Goal: Information Seeking & Learning: Learn about a topic

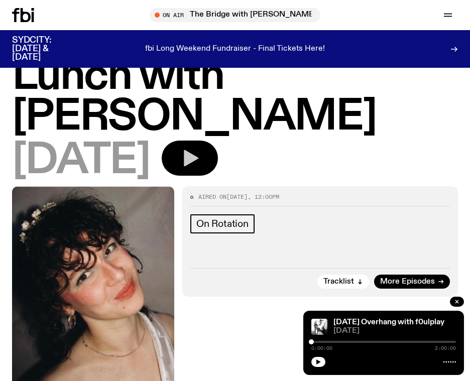
scroll to position [42, 0]
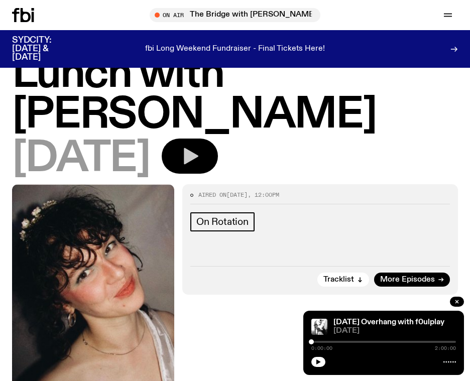
click at [213, 161] on button "button" at bounding box center [190, 156] width 56 height 35
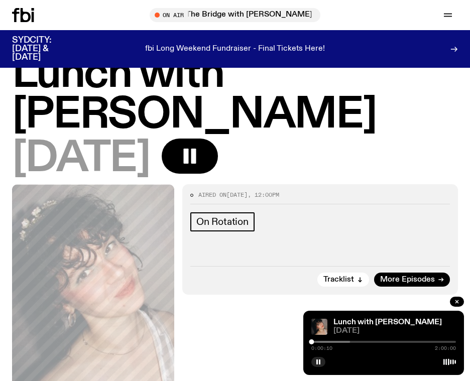
click at [331, 342] on div at bounding box center [277, 342] width 145 height 2
click at [356, 343] on div at bounding box center [292, 342] width 145 height 2
click at [319, 362] on rect "button" at bounding box center [320, 362] width 2 height 5
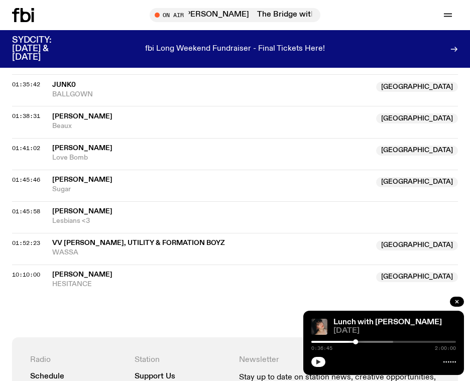
scroll to position [697, 0]
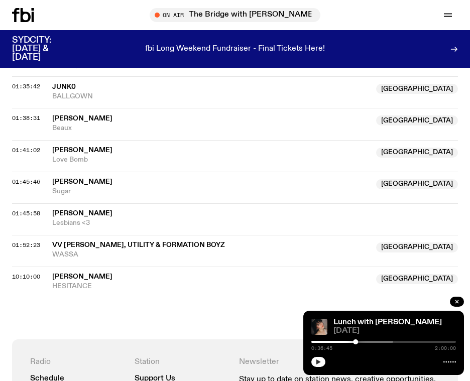
click at [232, 209] on span "Alice Longyu Gao" at bounding box center [255, 214] width 406 height 10
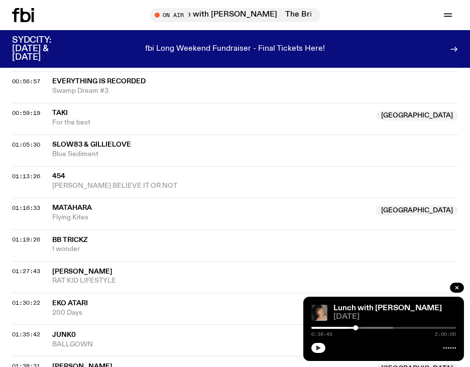
scroll to position [444, 0]
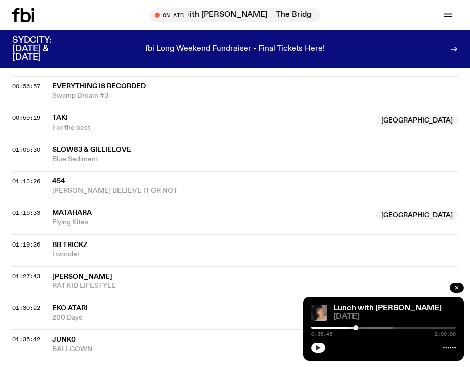
click at [370, 329] on div at bounding box center [321, 328] width 145 height 2
click at [321, 351] on button "button" at bounding box center [318, 348] width 14 height 10
click at [390, 328] on div at bounding box center [334, 328] width 145 height 2
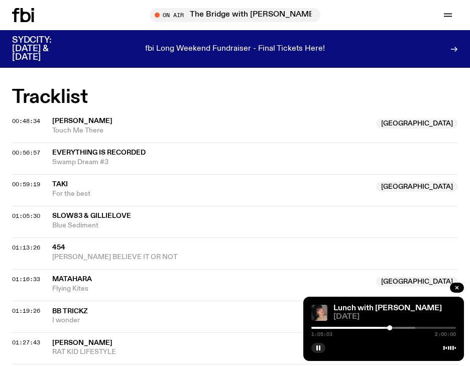
scroll to position [378, 0]
click at [414, 327] on div at bounding box center [354, 328] width 145 height 2
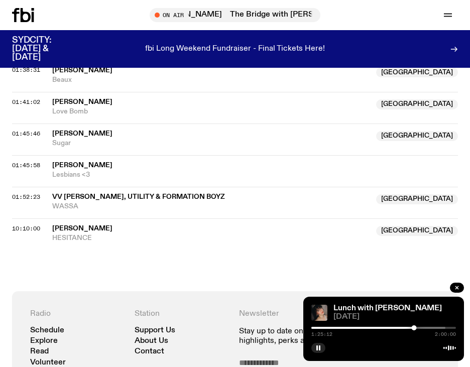
scroll to position [788, 0]
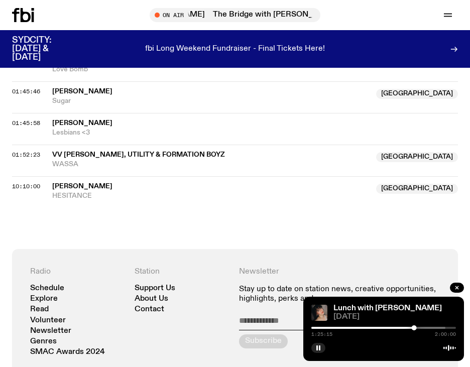
click at [443, 328] on div at bounding box center [373, 328] width 145 height 2
click at [443, 328] on div at bounding box center [442, 328] width 5 height 5
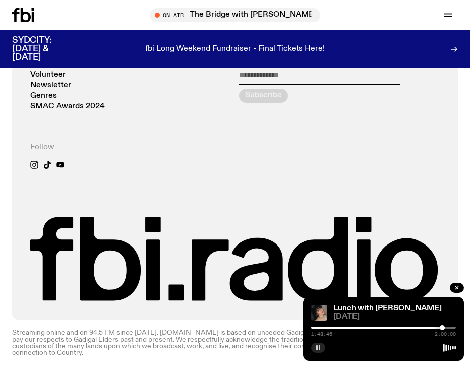
click at [317, 347] on rect "button" at bounding box center [317, 348] width 2 height 5
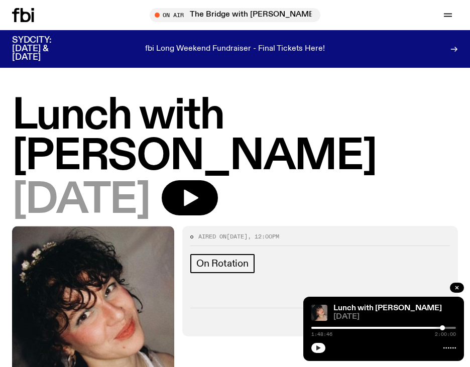
scroll to position [0, 0]
click at [454, 11] on icon "button" at bounding box center [448, 15] width 12 height 12
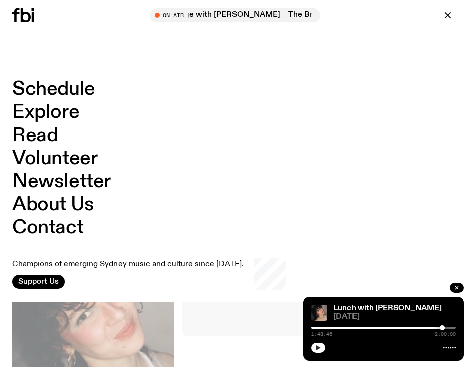
click at [69, 110] on link "Explore" at bounding box center [45, 112] width 67 height 19
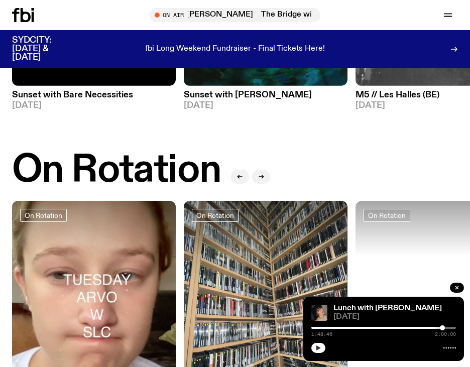
scroll to position [292, 0]
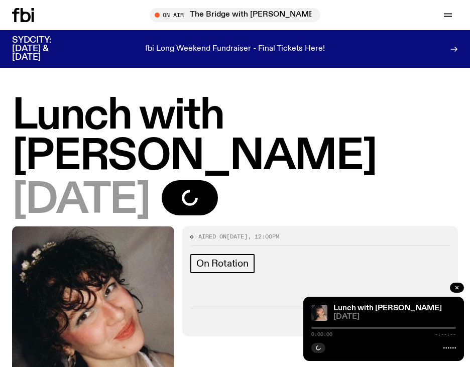
click at [25, 16] on icon at bounding box center [23, 15] width 22 height 14
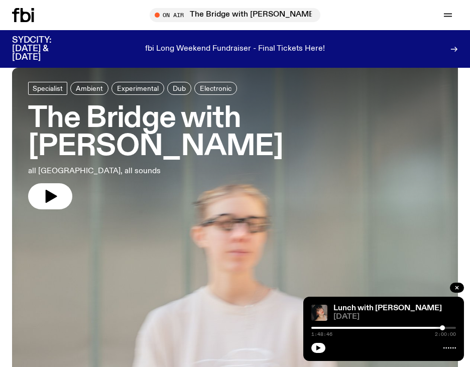
scroll to position [406, 0]
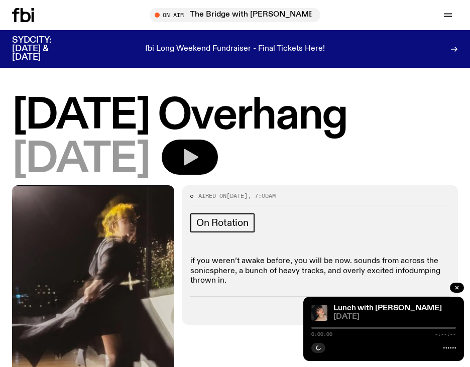
click at [218, 156] on button "button" at bounding box center [190, 157] width 56 height 35
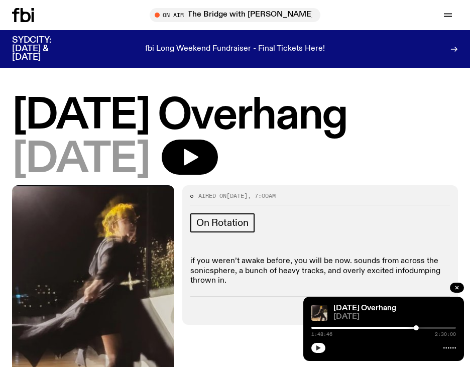
click at [319, 348] on icon "button" at bounding box center [318, 348] width 5 height 5
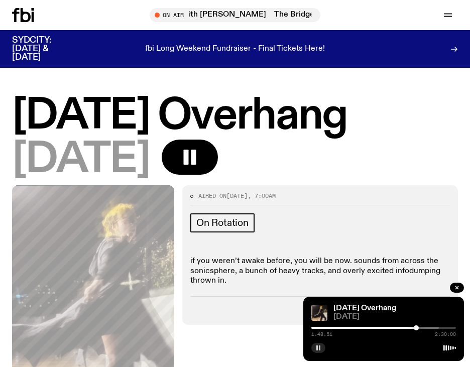
click at [352, 328] on div at bounding box center [344, 328] width 145 height 2
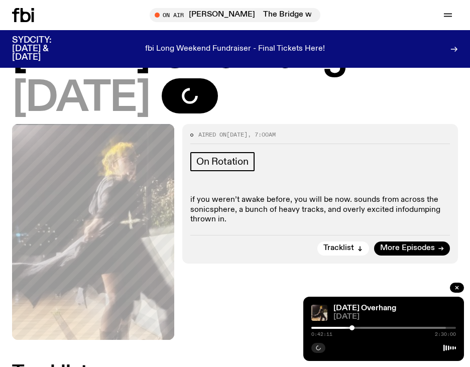
scroll to position [62, 0]
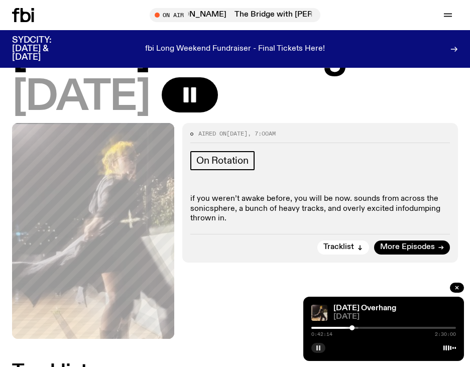
click at [367, 328] on div at bounding box center [383, 328] width 145 height 2
click at [389, 328] on div at bounding box center [383, 328] width 145 height 2
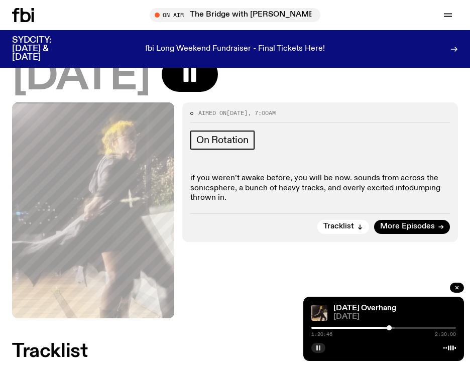
scroll to position [83, 0]
click at [396, 329] on div at bounding box center [341, 328] width 145 height 2
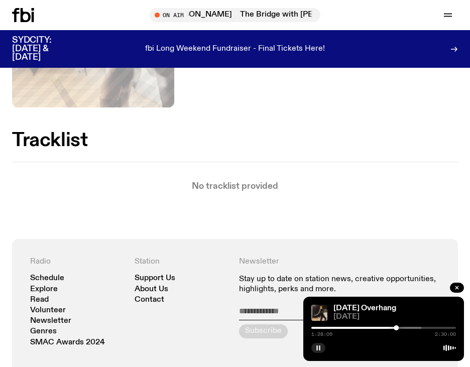
scroll to position [293, 0]
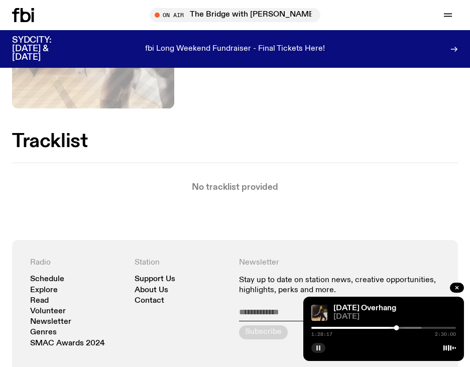
click at [413, 327] on div at bounding box center [349, 328] width 145 height 2
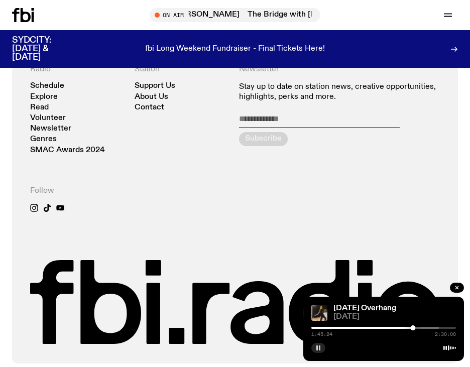
scroll to position [544, 0]
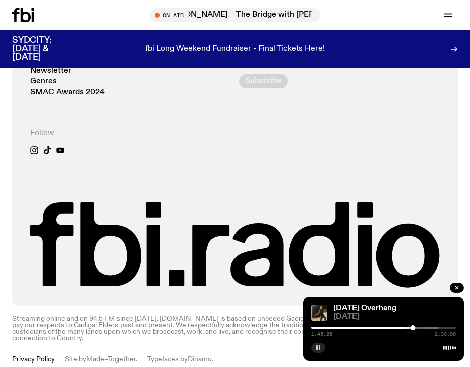
click at [321, 349] on icon "button" at bounding box center [318, 348] width 6 height 6
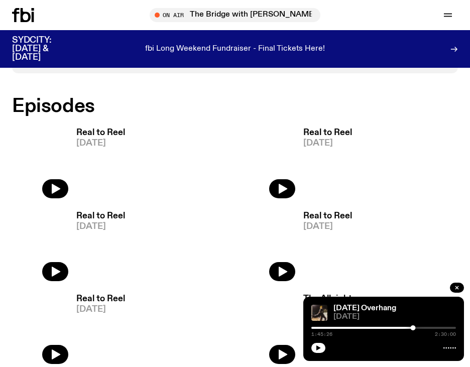
scroll to position [559, 0]
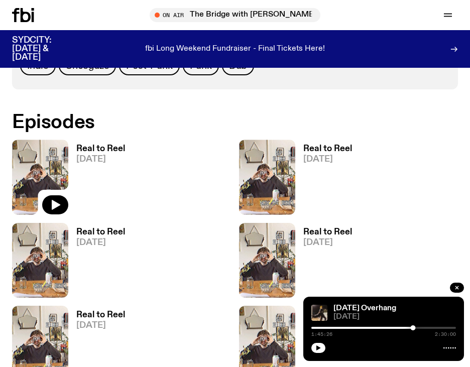
click at [55, 181] on img at bounding box center [40, 177] width 56 height 75
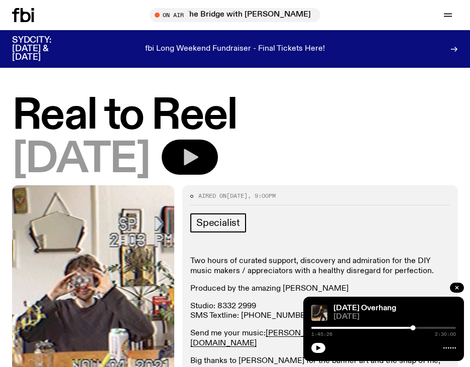
click at [200, 155] on icon "button" at bounding box center [190, 157] width 20 height 20
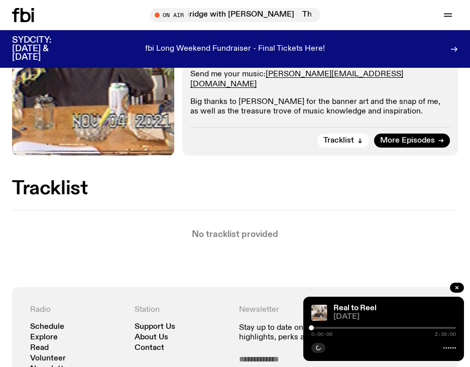
scroll to position [247, 1]
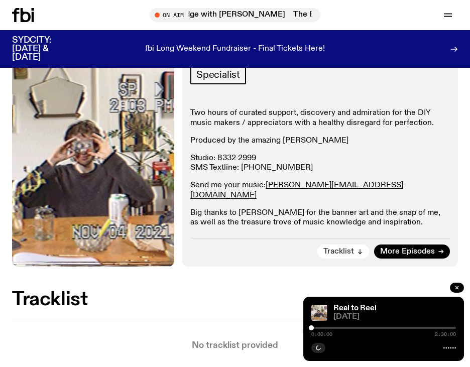
click at [338, 248] on span "Tracklist" at bounding box center [339, 252] width 31 height 8
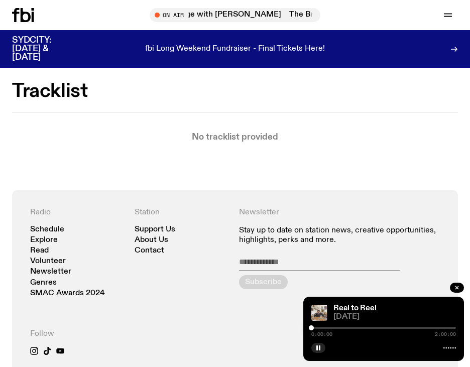
scroll to position [361, 0]
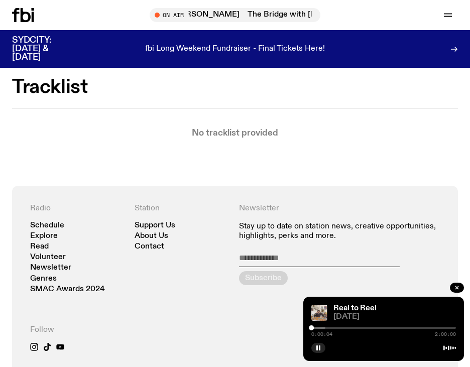
click at [320, 328] on div at bounding box center [253, 328] width 145 height 2
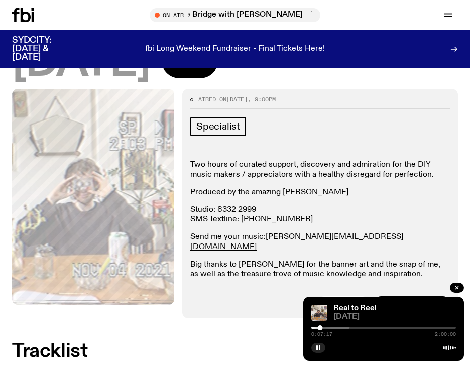
scroll to position [96, 0]
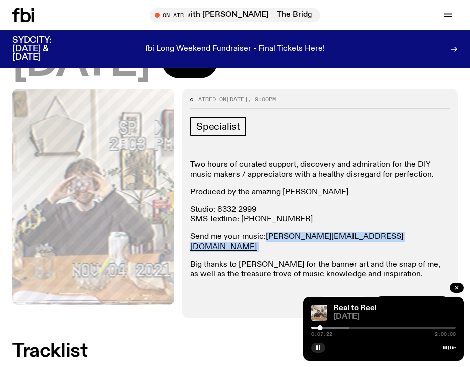
drag, startPoint x: 352, startPoint y: 236, endPoint x: 264, endPoint y: 238, distance: 87.9
click at [264, 238] on p "Send me your music: [PERSON_NAME][EMAIL_ADDRESS][DOMAIN_NAME]" at bounding box center [320, 242] width 260 height 19
copy p "[PERSON_NAME][EMAIL_ADDRESS][DOMAIN_NAME]"
click at [341, 328] on div at bounding box center [277, 328] width 145 height 2
click at [360, 329] on div at bounding box center [303, 328] width 145 height 2
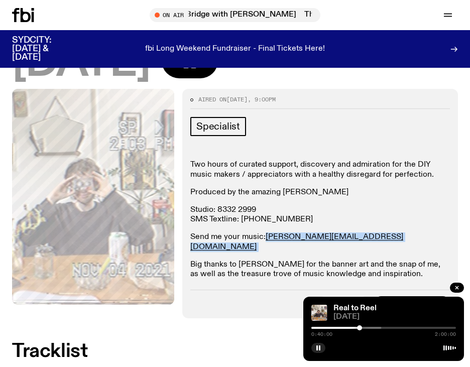
click at [374, 329] on div "0:40:00 2:00:00" at bounding box center [383, 331] width 145 height 12
click at [369, 327] on div "0:40:01 2:00:00" at bounding box center [383, 331] width 145 height 12
click at [375, 328] on div at bounding box center [313, 328] width 145 height 2
click at [380, 329] on div at bounding box center [338, 328] width 145 height 2
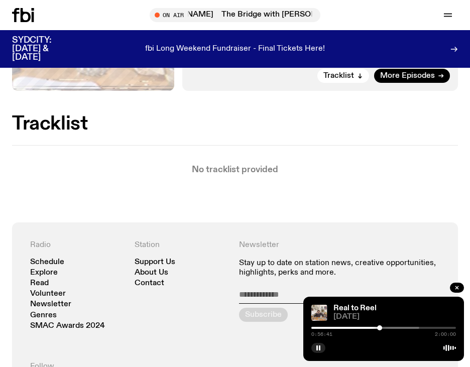
scroll to position [390, 0]
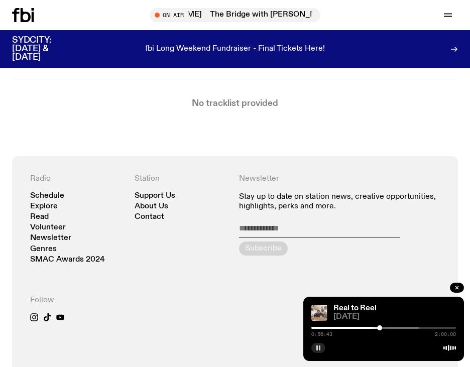
click at [316, 351] on icon "button" at bounding box center [318, 348] width 6 height 6
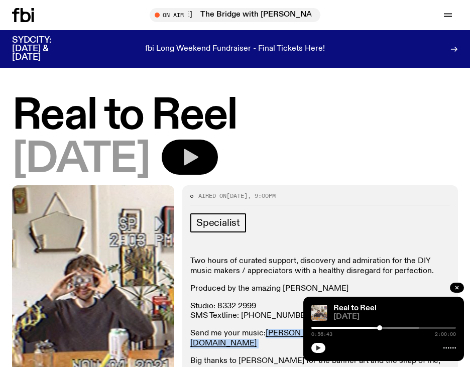
scroll to position [0, 0]
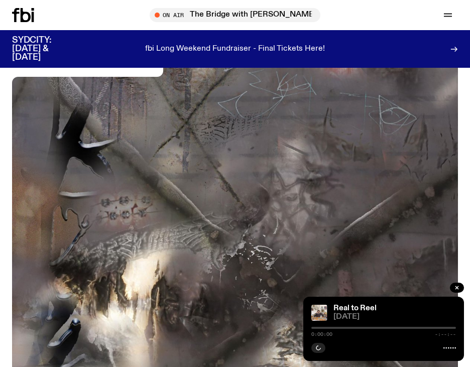
scroll to position [405, 0]
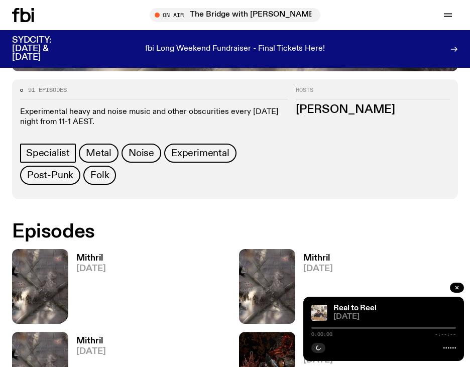
click at [43, 286] on img at bounding box center [40, 286] width 56 height 75
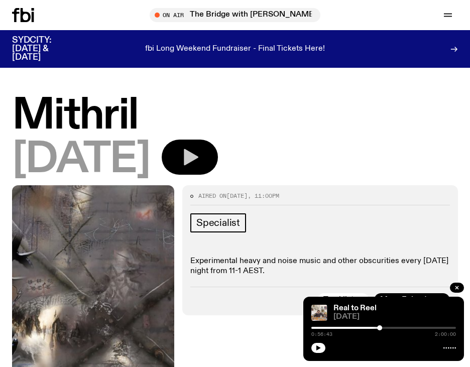
click at [198, 156] on icon "button" at bounding box center [191, 157] width 15 height 17
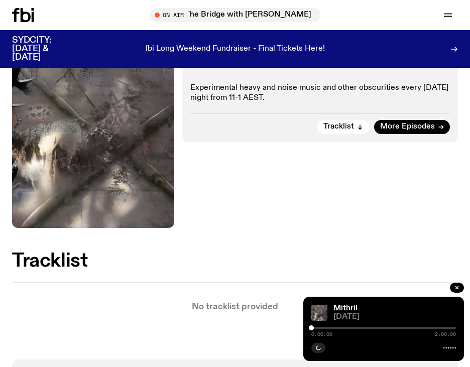
scroll to position [174, 0]
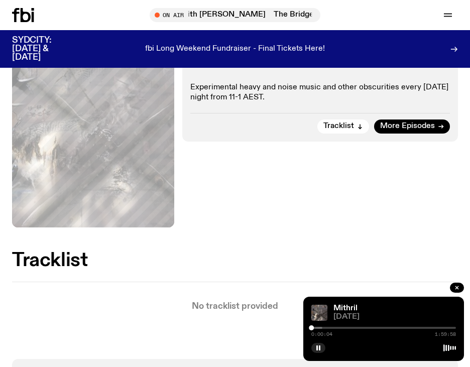
click at [318, 328] on div at bounding box center [250, 328] width 145 height 2
click at [326, 328] on div at bounding box center [266, 328] width 145 height 2
click at [332, 328] on div at bounding box center [285, 328] width 145 height 2
click at [337, 327] on div at bounding box center [299, 328] width 145 height 2
click at [359, 328] on div at bounding box center [302, 328] width 145 height 2
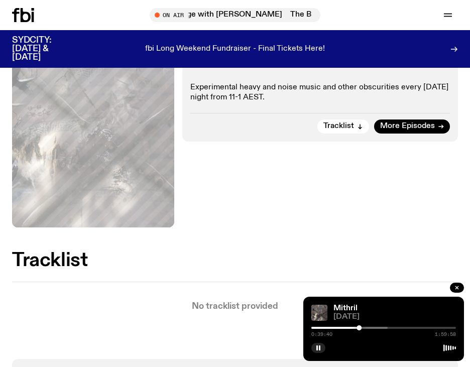
click at [378, 329] on div at bounding box center [315, 328] width 145 height 2
click at [404, 329] on div at bounding box center [340, 328] width 145 height 2
click at [420, 327] on div at bounding box center [357, 328] width 145 height 2
click at [424, 329] on div at bounding box center [383, 328] width 145 height 2
click at [429, 328] on div at bounding box center [383, 328] width 145 height 2
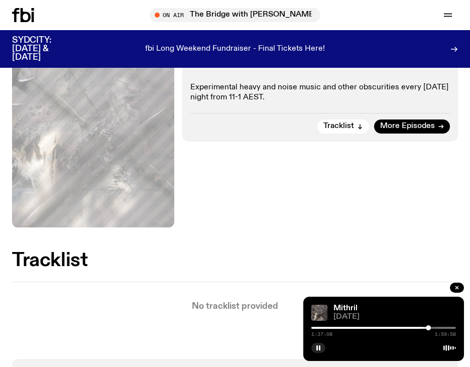
click at [433, 328] on div at bounding box center [383, 328] width 145 height 2
click at [438, 327] on div at bounding box center [383, 328] width 145 height 2
click at [442, 328] on div at bounding box center [383, 328] width 145 height 2
click at [450, 328] on div at bounding box center [383, 328] width 145 height 2
click at [322, 346] on button "button" at bounding box center [318, 348] width 14 height 10
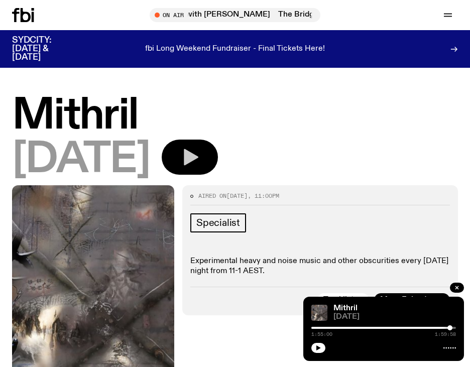
scroll to position [0, 0]
drag, startPoint x: 241, startPoint y: 262, endPoint x: 340, endPoint y: 263, distance: 99.5
click at [342, 263] on p "Experimental heavy and noise music and other obscurities every Thursday night f…" at bounding box center [320, 266] width 260 height 19
click at [317, 351] on button "button" at bounding box center [318, 348] width 14 height 10
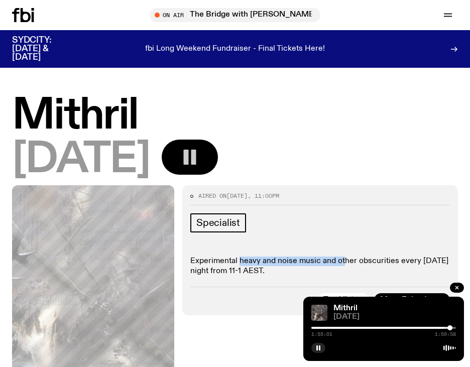
click at [435, 329] on div at bounding box center [377, 328] width 145 height 2
click at [427, 329] on div at bounding box center [362, 328] width 145 height 2
click at [409, 329] on div "1:36:14 1:59:58" at bounding box center [383, 331] width 145 height 12
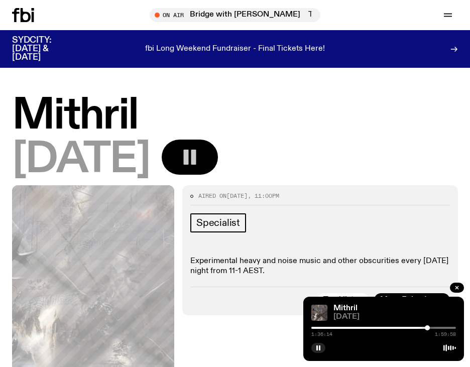
click at [403, 326] on div "1:36:14 1:59:58" at bounding box center [383, 331] width 145 height 12
click at [402, 328] on div at bounding box center [355, 328] width 145 height 2
click at [342, 328] on div at bounding box center [330, 328] width 145 height 2
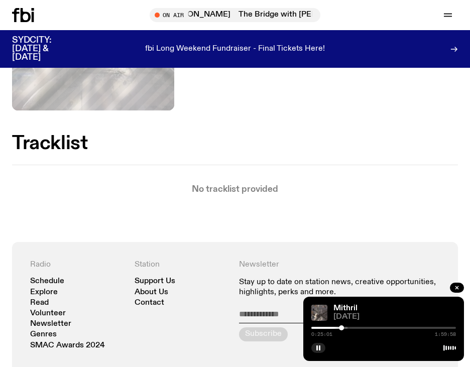
scroll to position [294, 0]
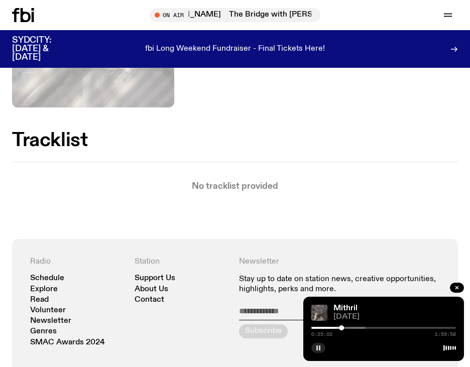
click at [317, 348] on rect "button" at bounding box center [317, 348] width 2 height 5
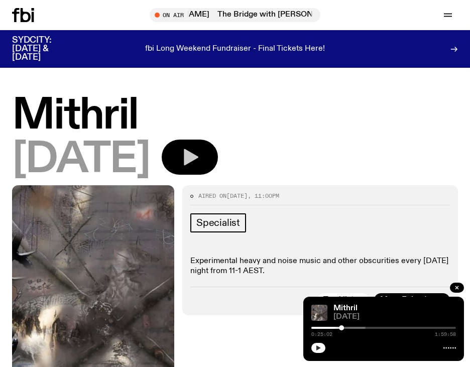
scroll to position [0, 0]
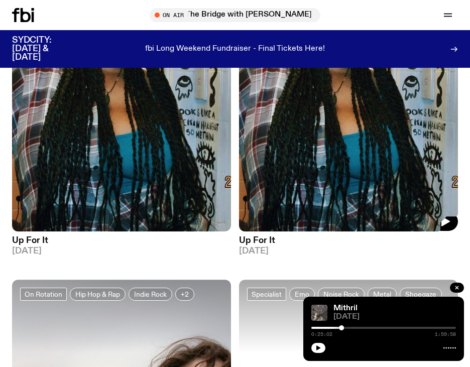
scroll to position [563, 0]
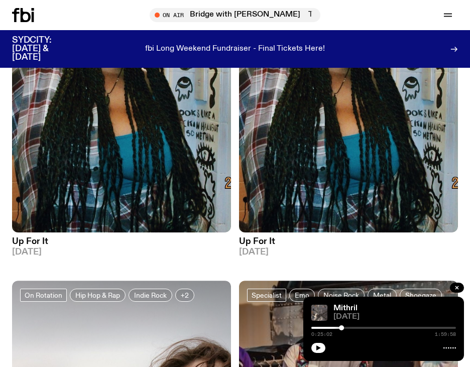
click at [254, 239] on h3 "Up For It" at bounding box center [348, 242] width 219 height 9
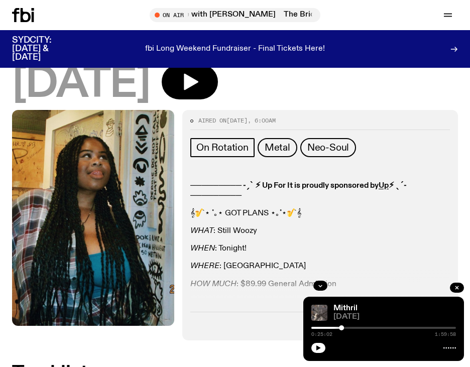
scroll to position [76, 0]
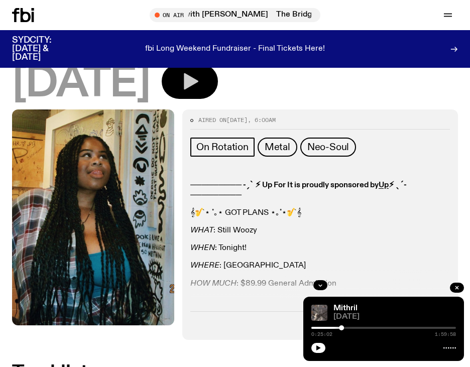
click at [198, 85] on icon "button" at bounding box center [191, 81] width 15 height 17
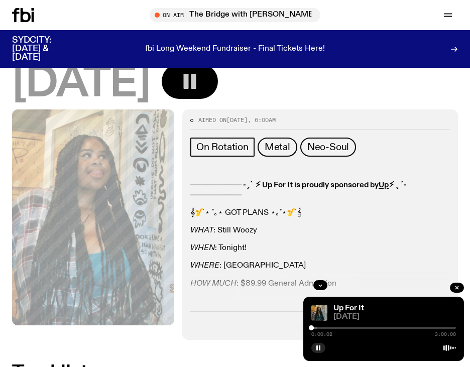
click at [326, 329] on div "0:00:02 3:00:00" at bounding box center [383, 331] width 145 height 12
click at [323, 328] on div at bounding box center [383, 328] width 145 height 2
click at [332, 328] on div at bounding box center [271, 328] width 145 height 2
click at [357, 329] on div at bounding box center [383, 328] width 145 height 2
click at [365, 328] on div at bounding box center [383, 328] width 145 height 2
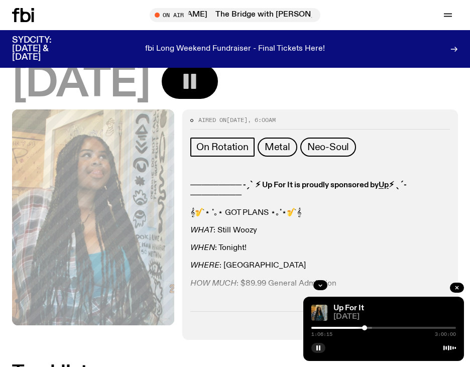
click at [373, 329] on div at bounding box center [383, 328] width 145 height 2
click at [381, 329] on div at bounding box center [383, 328] width 145 height 2
click at [395, 329] on div at bounding box center [383, 328] width 145 height 2
click at [283, 151] on span "Metal" at bounding box center [278, 147] width 26 height 11
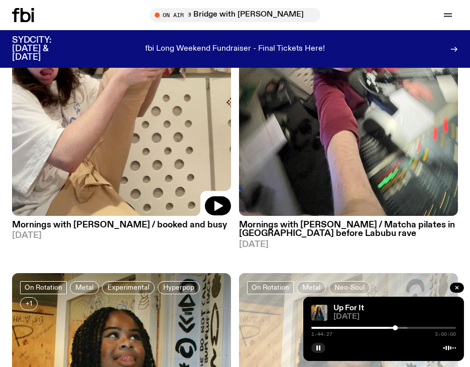
scroll to position [232, 0]
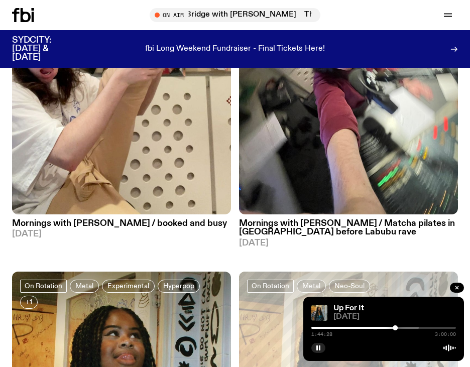
click at [320, 227] on h3 "Mornings with Jim Kretschmer / Matcha pilates in Bali before Labubu rave" at bounding box center [348, 228] width 219 height 17
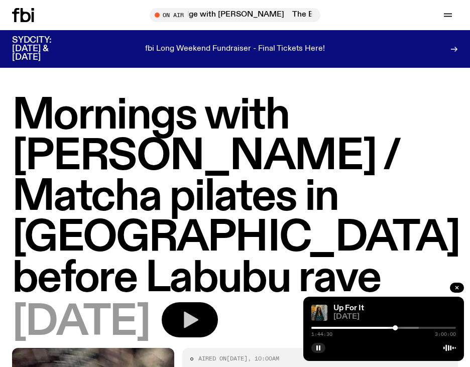
click at [218, 302] on button "button" at bounding box center [190, 319] width 56 height 35
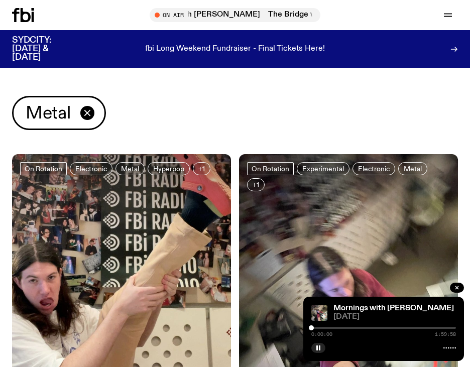
scroll to position [232, 0]
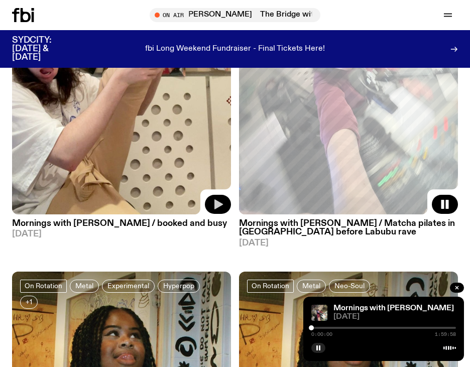
click at [217, 208] on icon "button" at bounding box center [218, 204] width 12 height 12
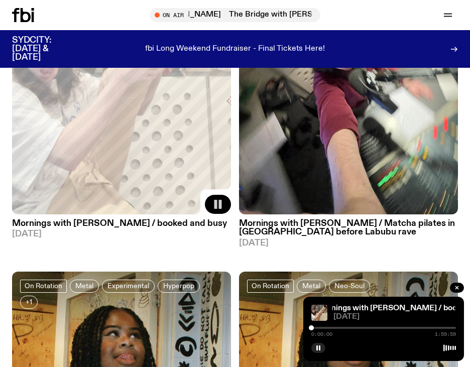
click at [343, 329] on div at bounding box center [383, 328] width 145 height 2
click at [358, 329] on div at bounding box center [383, 328] width 145 height 2
click at [375, 326] on div "0:38:49 1:59:59" at bounding box center [383, 331] width 145 height 12
click at [379, 327] on div "0:38:50 1:59:59" at bounding box center [383, 331] width 145 height 12
click at [380, 329] on div "0:38:51 1:59:59" at bounding box center [383, 331] width 145 height 12
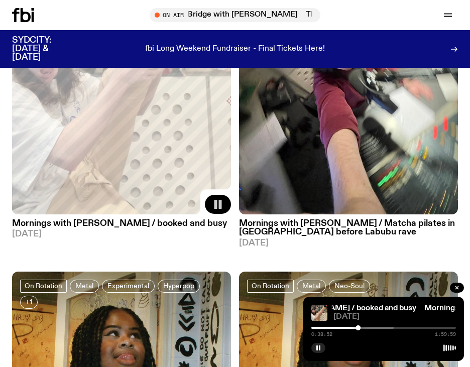
click at [380, 327] on div "0:38:52 1:59:59" at bounding box center [383, 331] width 145 height 12
click at [380, 329] on div at bounding box center [321, 328] width 145 height 2
click at [320, 351] on icon "button" at bounding box center [318, 348] width 6 height 6
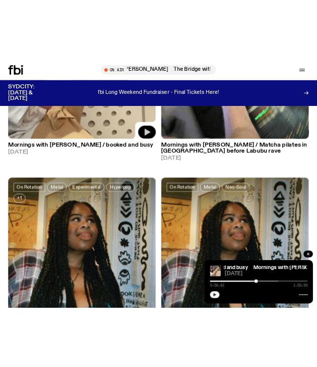
scroll to position [332, 0]
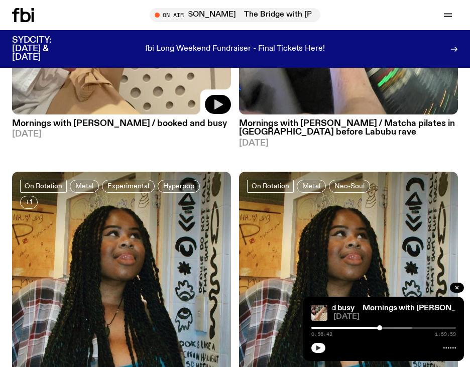
click at [114, 122] on h3 "Mornings with Jim Kretschmer / booked and busy" at bounding box center [121, 124] width 219 height 9
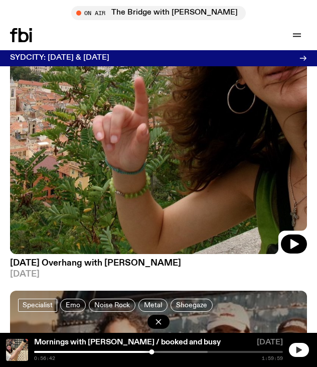
scroll to position [2010, 0]
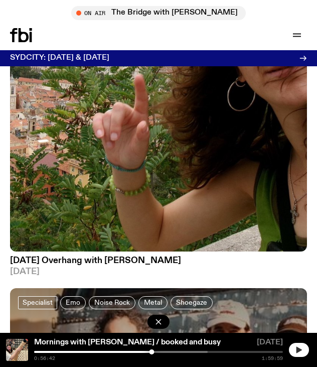
click at [118, 260] on h3 "[DATE] Overhang with [PERSON_NAME]" at bounding box center [158, 261] width 297 height 9
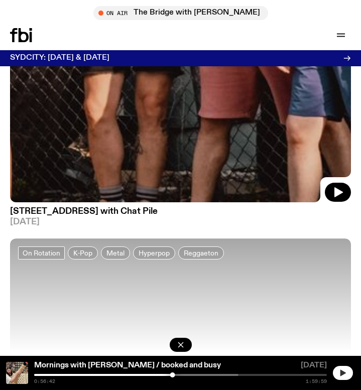
scroll to position [2843, 0]
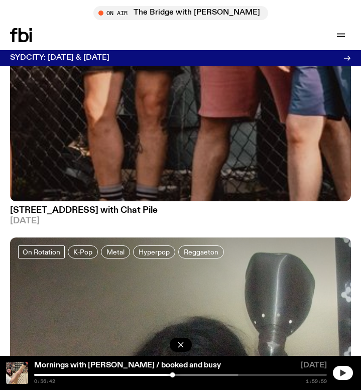
click at [121, 206] on h3 "704 W High St with Chat Pile" at bounding box center [180, 210] width 341 height 9
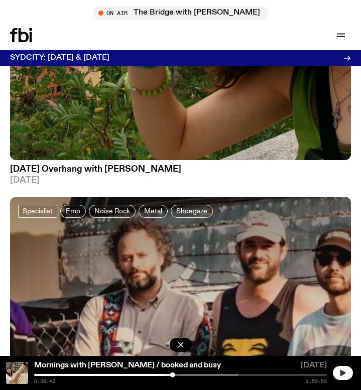
scroll to position [2392, 0]
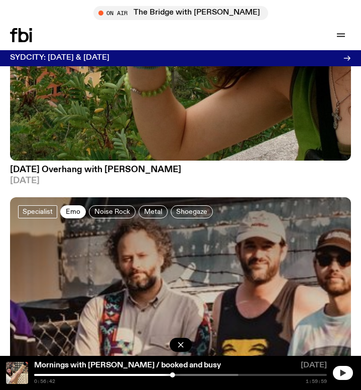
click at [74, 208] on span "Emo" at bounding box center [73, 212] width 15 height 8
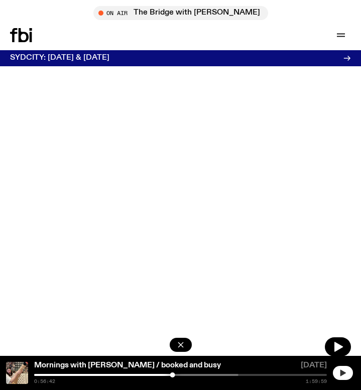
scroll to position [1717, 0]
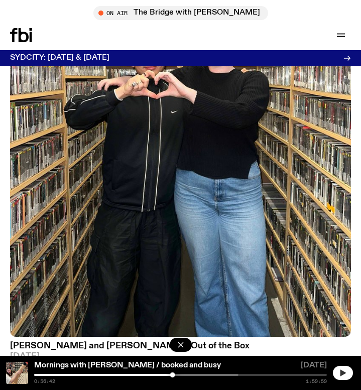
click at [146, 344] on h3 "Matt Do and Kate Saap - Out of the Box" at bounding box center [180, 346] width 341 height 9
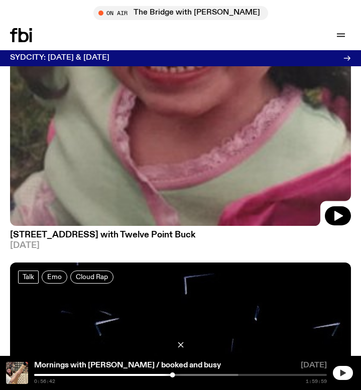
scroll to position [2351, 0]
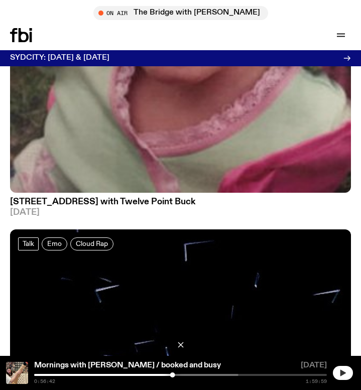
click at [133, 205] on h3 "704 W HIGH ST with Twelve Point Buck" at bounding box center [180, 202] width 341 height 9
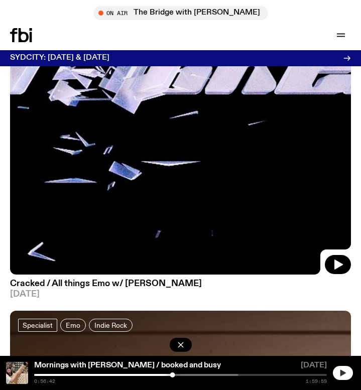
scroll to position [2761, 0]
click at [137, 285] on h3 "Cracked / All things Emo w/ [PERSON_NAME]" at bounding box center [180, 284] width 341 height 9
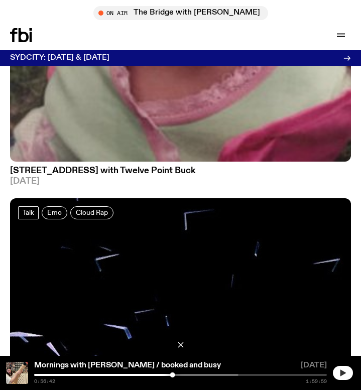
scroll to position [2334, 0]
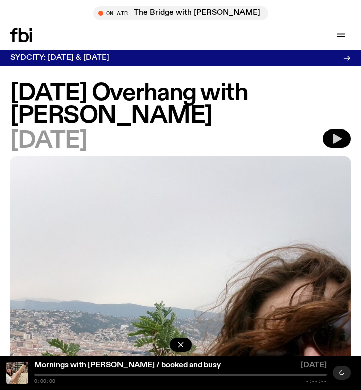
click at [334, 141] on icon "button" at bounding box center [338, 139] width 9 height 10
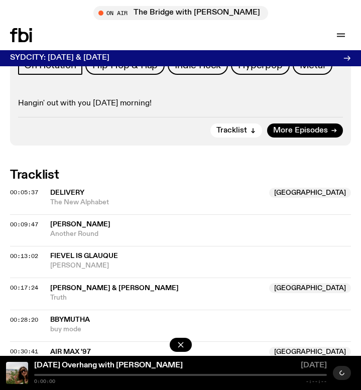
scroll to position [630, 0]
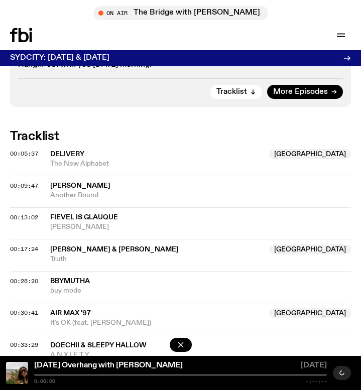
click at [125, 375] on div at bounding box center [180, 375] width 293 height 2
click at [125, 379] on div "0:56:42 2:30:00" at bounding box center [180, 381] width 293 height 5
click at [343, 374] on icon "button" at bounding box center [344, 373] width 6 height 7
click at [343, 374] on icon "button" at bounding box center [343, 373] width 8 height 8
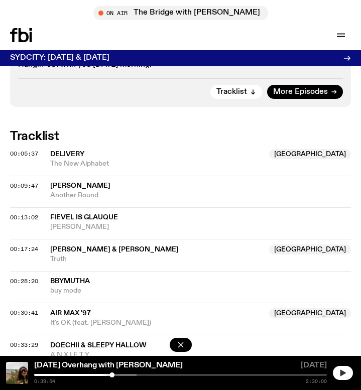
click at [343, 374] on icon "button" at bounding box center [344, 373] width 6 height 7
click at [158, 375] on div at bounding box center [31, 375] width 293 height 2
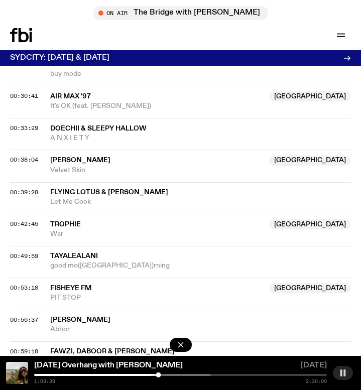
scroll to position [980, 0]
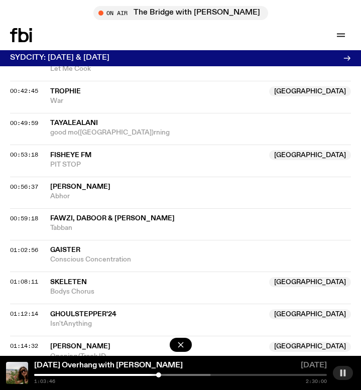
click at [189, 372] on div "Saturday Overhang with Gabriella Accaria 04.01.25 1:03:46 2:30:00" at bounding box center [180, 373] width 361 height 34
click at [188, 375] on div at bounding box center [64, 375] width 293 height 2
click at [218, 376] on div "1:18:45 2:30:00" at bounding box center [180, 379] width 293 height 10
click at [219, 373] on div "Saturday Overhang with Gabriella Accaria 04.01.25 1:18:46 2:30:00" at bounding box center [180, 373] width 361 height 34
click at [219, 374] on div at bounding box center [106, 375] width 293 height 2
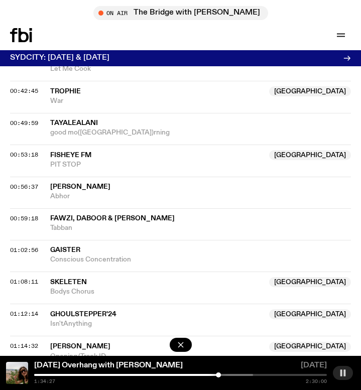
click at [238, 374] on div at bounding box center [106, 375] width 293 height 2
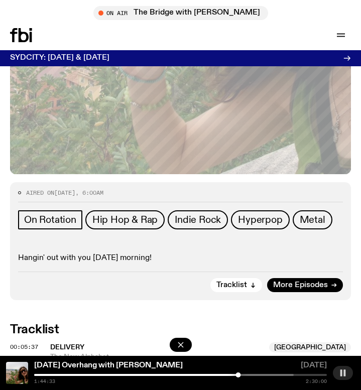
scroll to position [437, 0]
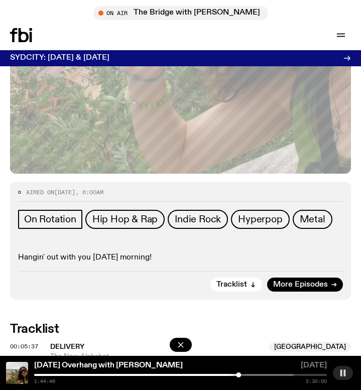
click at [342, 368] on button "button" at bounding box center [343, 373] width 20 height 14
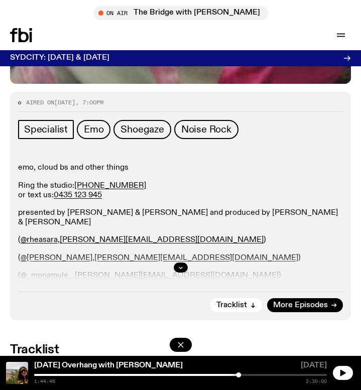
scroll to position [527, 0]
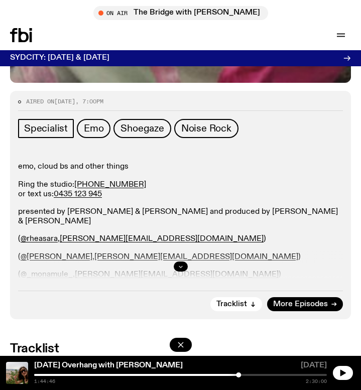
click at [179, 267] on icon "button" at bounding box center [181, 267] width 6 height 6
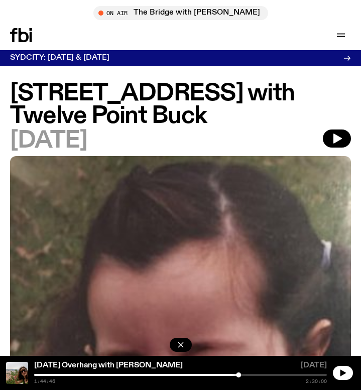
scroll to position [0, 0]
click at [337, 139] on icon "button" at bounding box center [338, 139] width 9 height 10
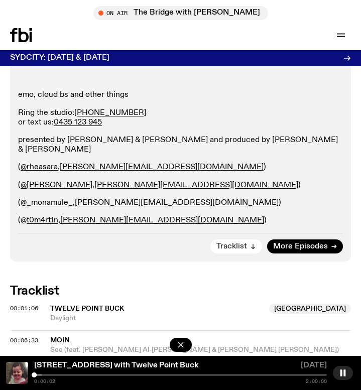
scroll to position [600, 0]
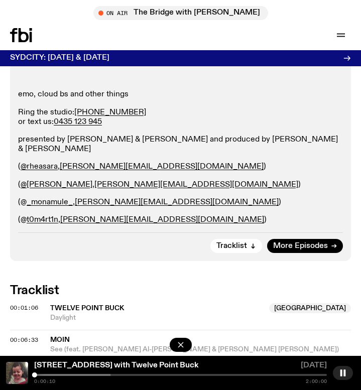
click at [71, 374] on div "704 W HIGH ST with Twelve Point Buck 11.05.25 0:00:10 2:00:00" at bounding box center [180, 373] width 361 height 34
click at [93, 376] on div "0:18:15 2:00:00" at bounding box center [180, 379] width 293 height 10
click at [91, 376] on div at bounding box center [6, 375] width 293 height 2
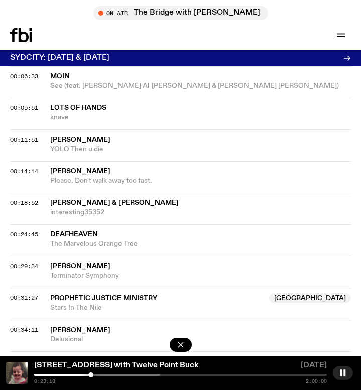
scroll to position [912, 0]
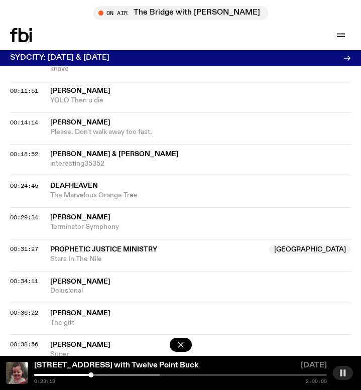
click at [346, 373] on rect "button" at bounding box center [345, 373] width 2 height 7
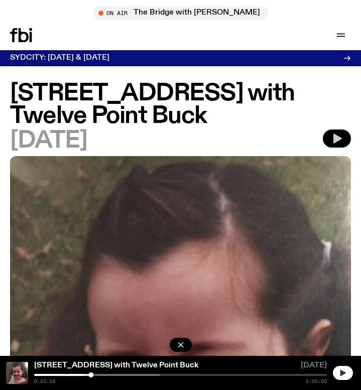
scroll to position [0, 0]
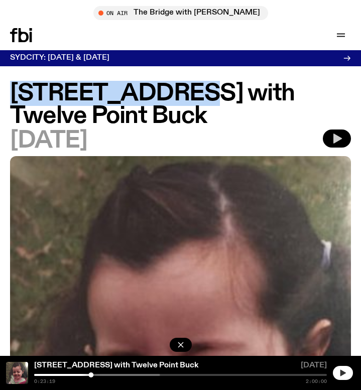
drag, startPoint x: 11, startPoint y: 92, endPoint x: 188, endPoint y: 91, distance: 177.8
click at [188, 91] on h1 "704 W HIGH ST with Twelve Point Buck" at bounding box center [180, 104] width 341 height 45
copy h1 "704 W HIGH ST"
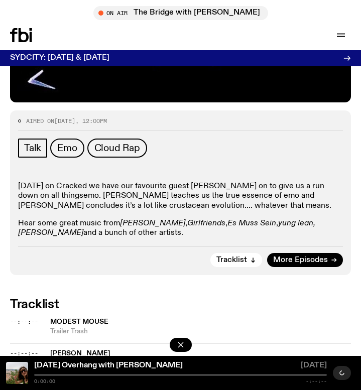
scroll to position [518, 0]
